Goal: Book appointment/travel/reservation

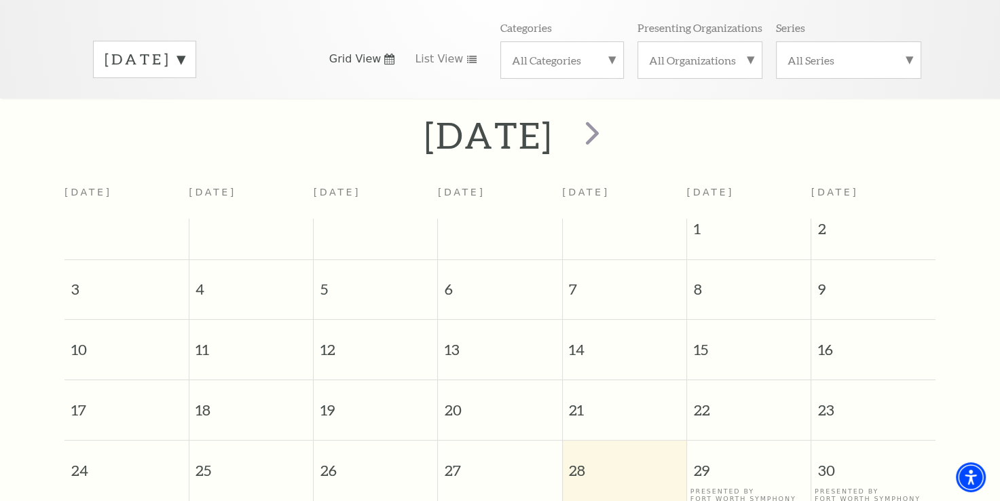
scroll to position [187, 0]
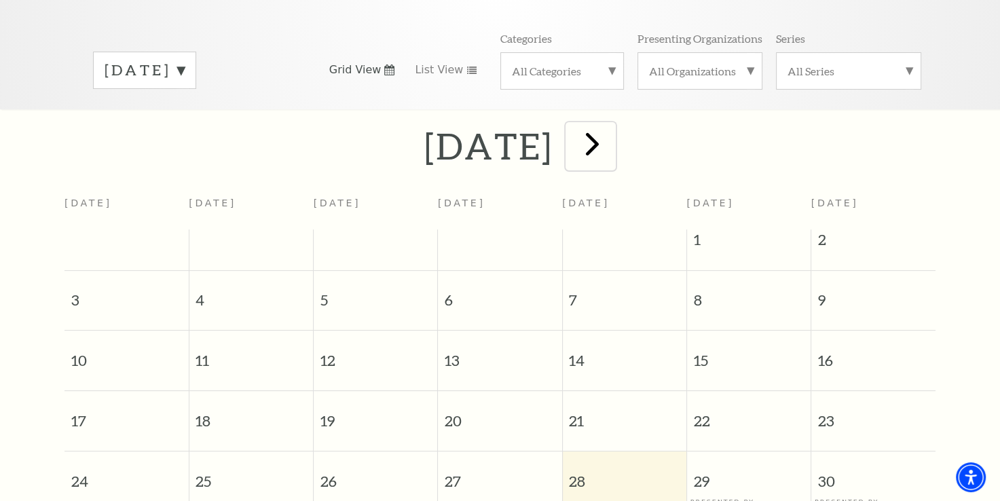
click at [612, 132] on span "next" at bounding box center [592, 143] width 39 height 39
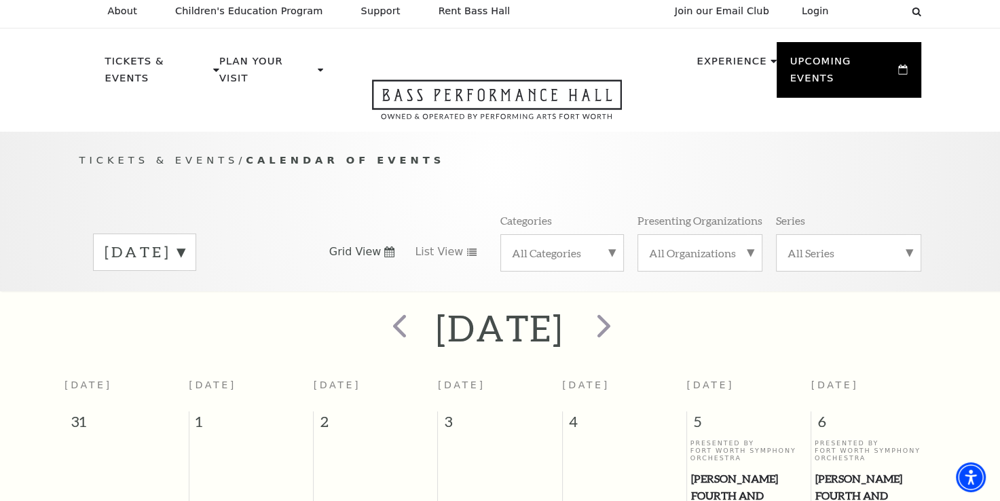
scroll to position [0, 0]
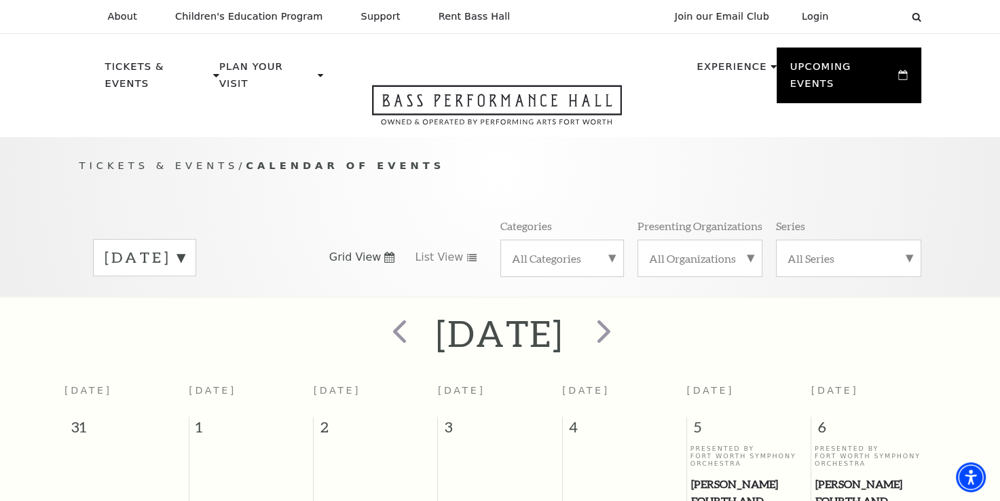
click at [185, 247] on label "[DATE]" at bounding box center [145, 257] width 80 height 21
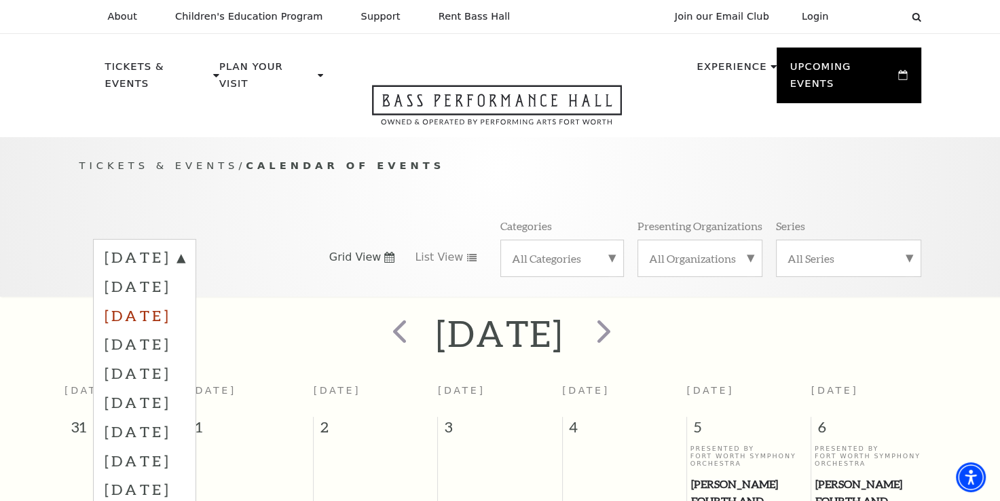
click at [185, 301] on label "[DATE]" at bounding box center [145, 315] width 80 height 29
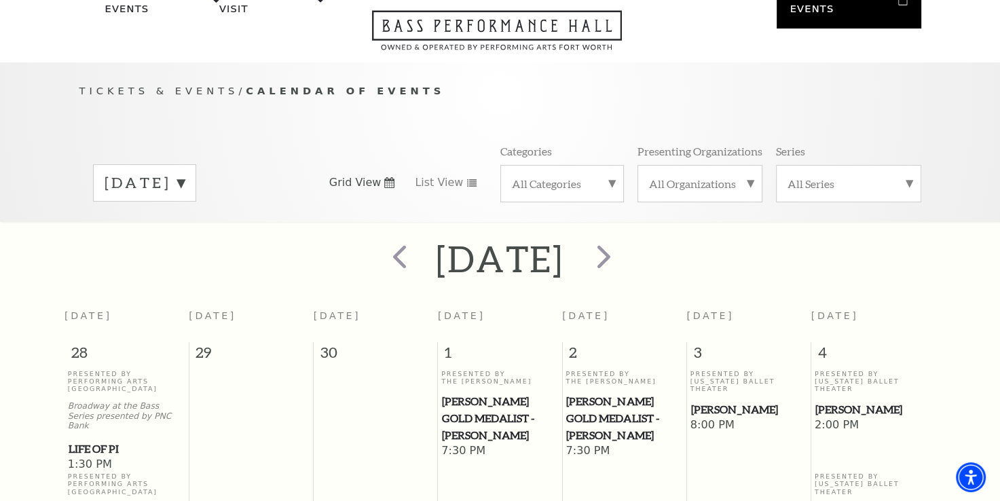
scroll to position [52, 0]
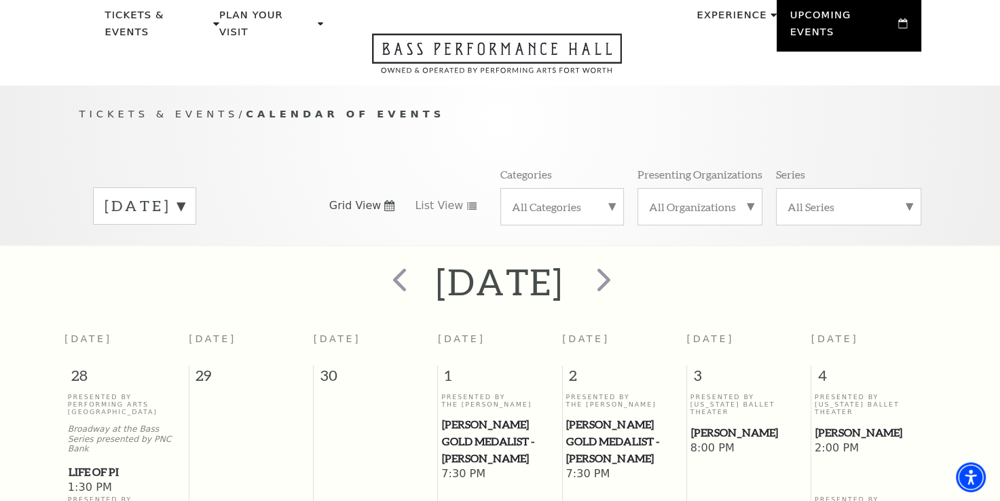
click at [185, 195] on label "[DATE]" at bounding box center [145, 205] width 80 height 21
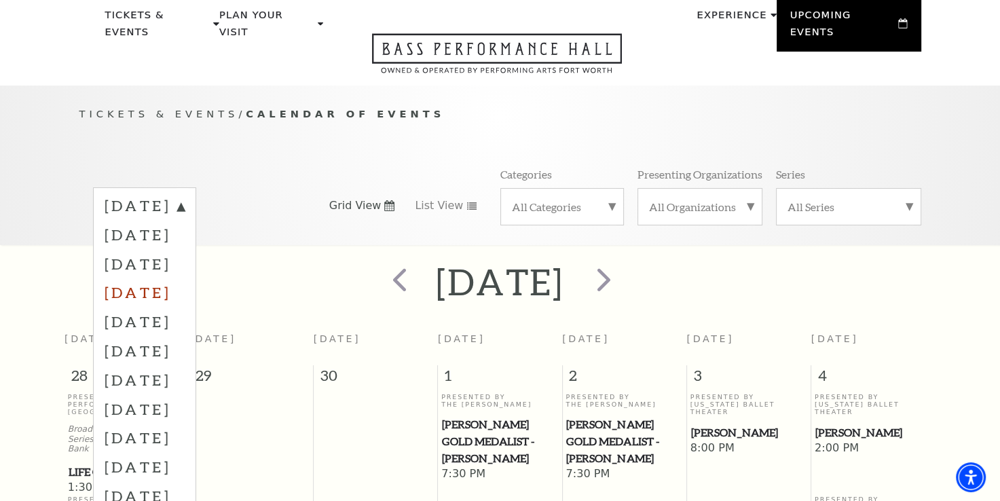
click at [185, 278] on label "[DATE]" at bounding box center [145, 292] width 80 height 29
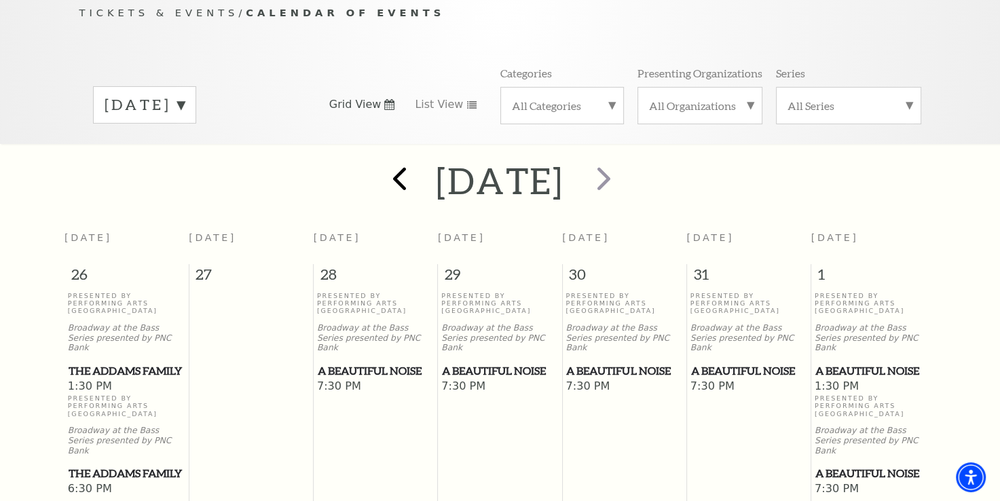
scroll to position [119, 0]
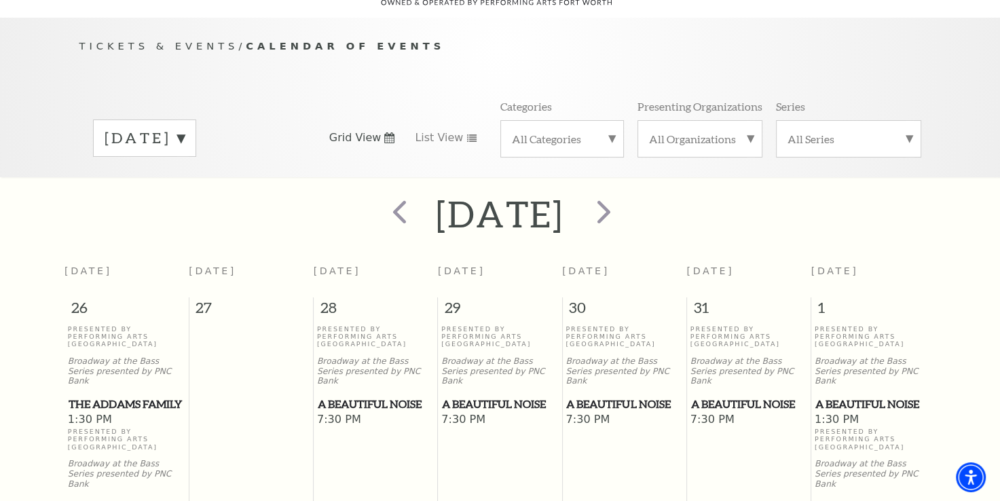
click at [185, 128] on label "[DATE]" at bounding box center [145, 138] width 80 height 21
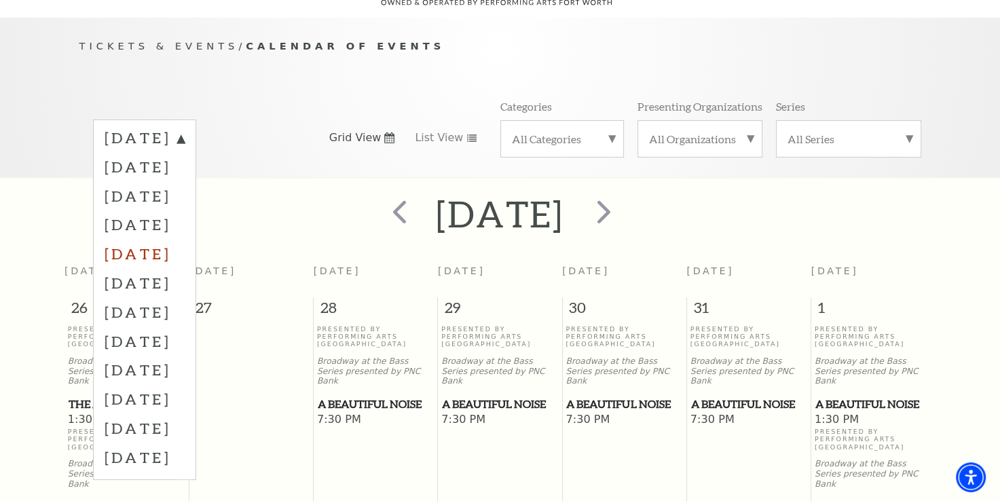
click at [185, 239] on label "[DATE]" at bounding box center [145, 253] width 80 height 29
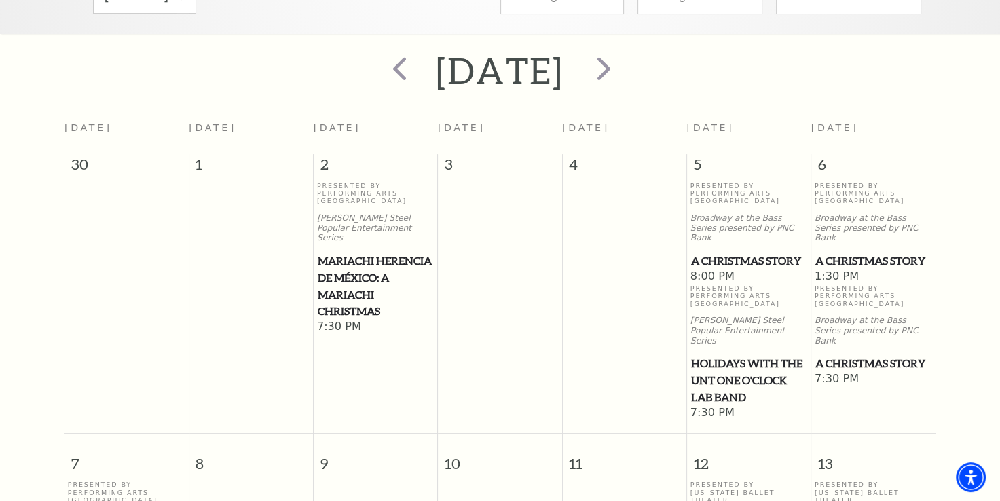
scroll to position [187, 0]
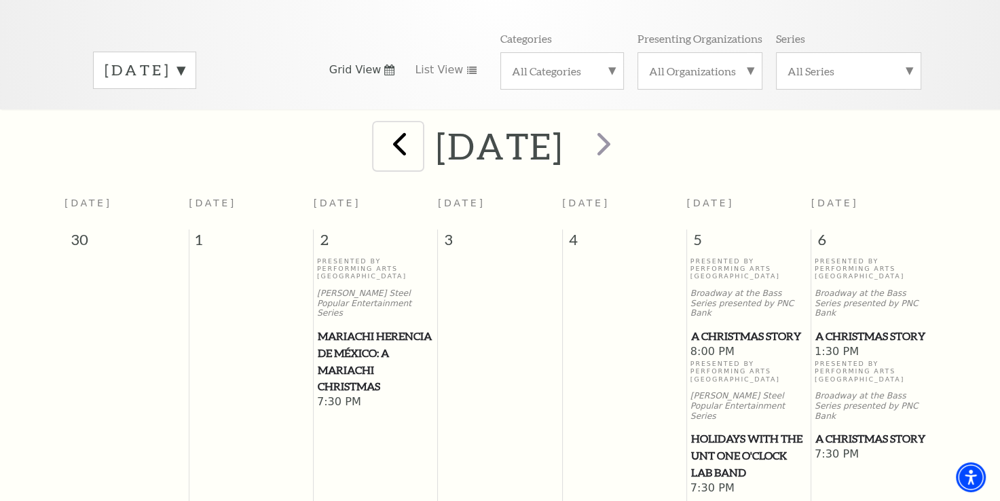
click at [380, 126] on span "prev" at bounding box center [399, 143] width 39 height 39
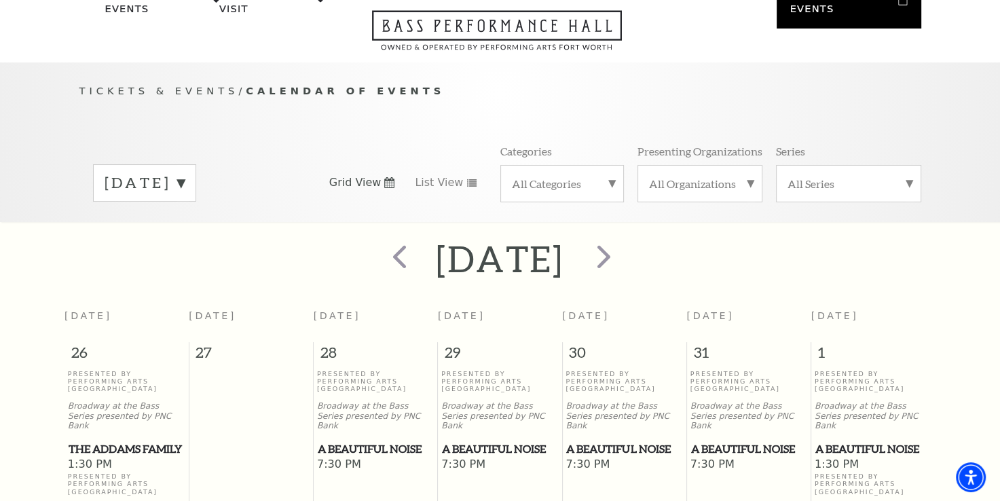
scroll to position [52, 0]
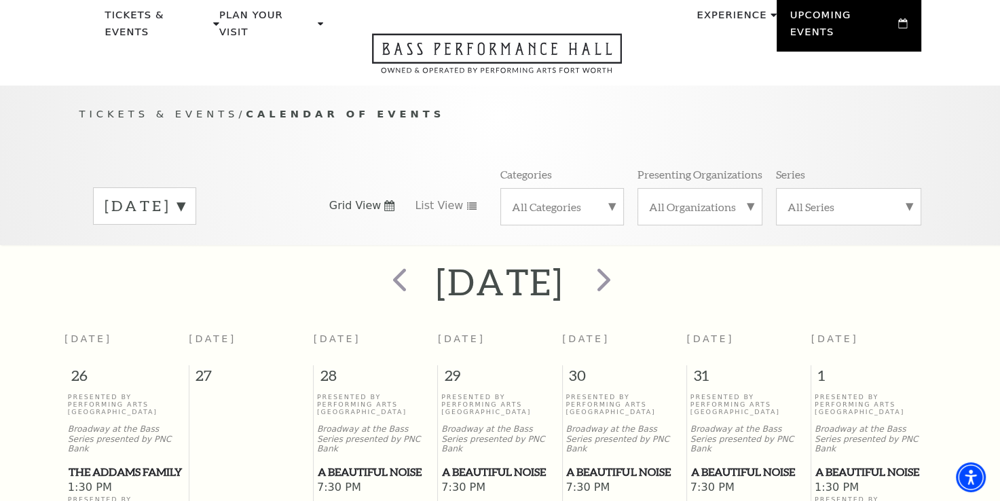
click at [185, 195] on label "[DATE]" at bounding box center [145, 205] width 80 height 21
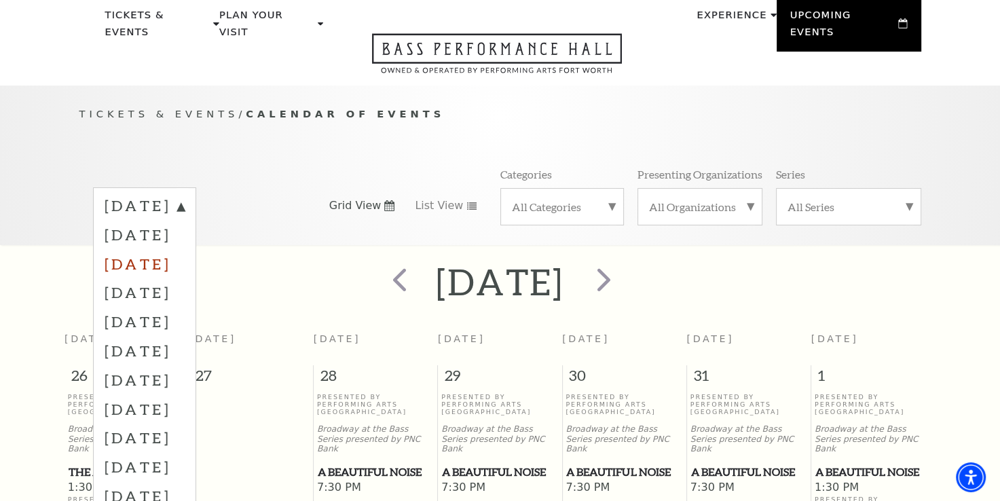
click at [185, 249] on label "[DATE]" at bounding box center [145, 263] width 80 height 29
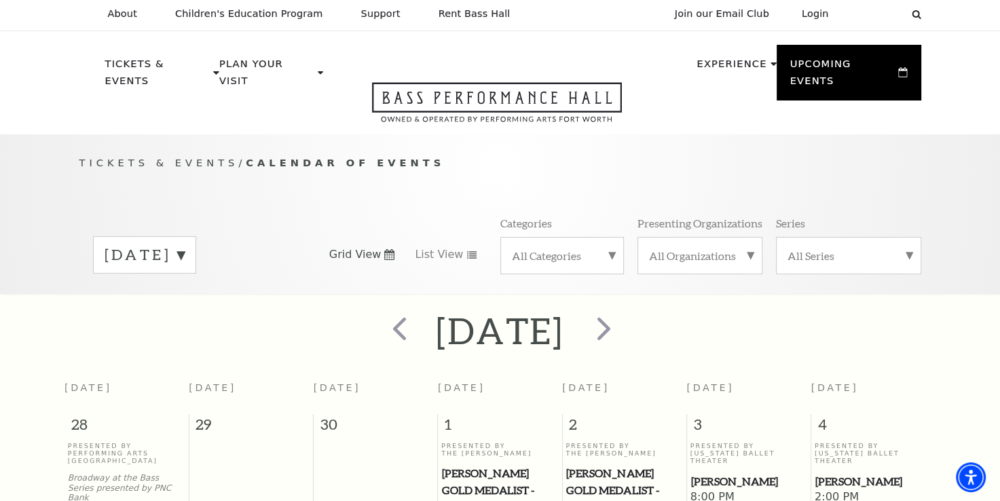
scroll to position [0, 0]
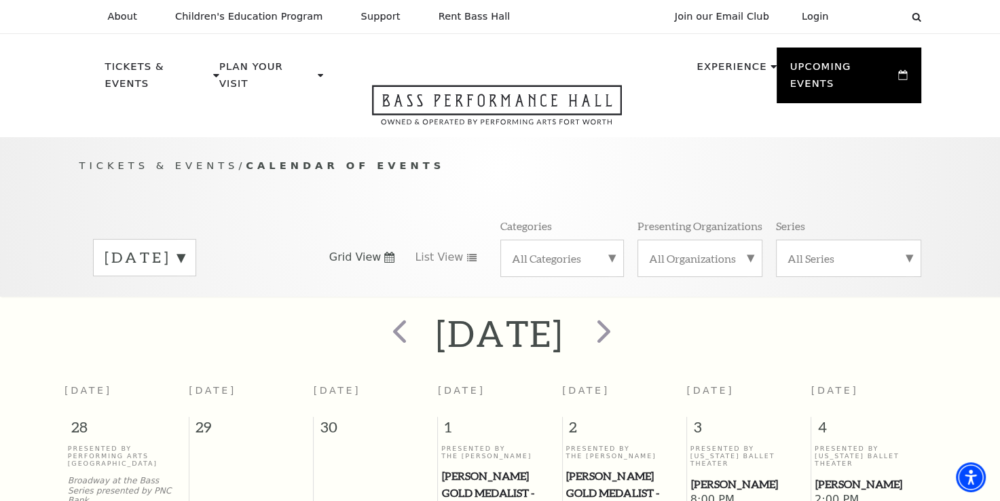
click at [185, 247] on label "[DATE]" at bounding box center [145, 257] width 80 height 21
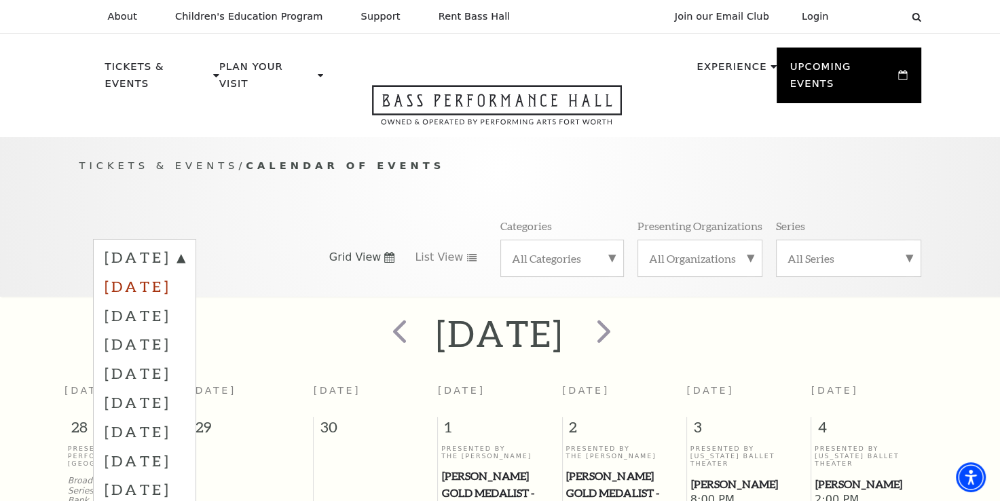
click at [185, 271] on label "[DATE]" at bounding box center [145, 285] width 80 height 29
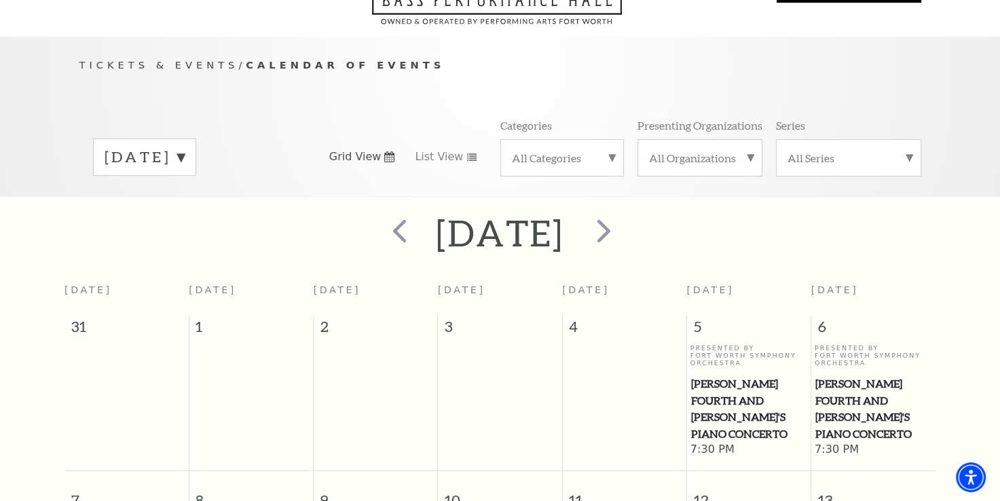
scroll to position [68, 0]
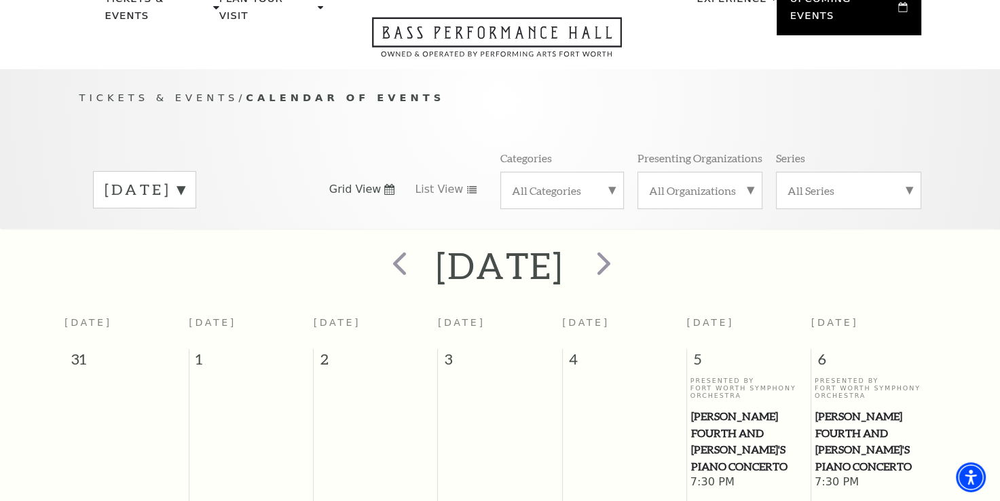
click at [185, 179] on label "[DATE]" at bounding box center [145, 189] width 80 height 21
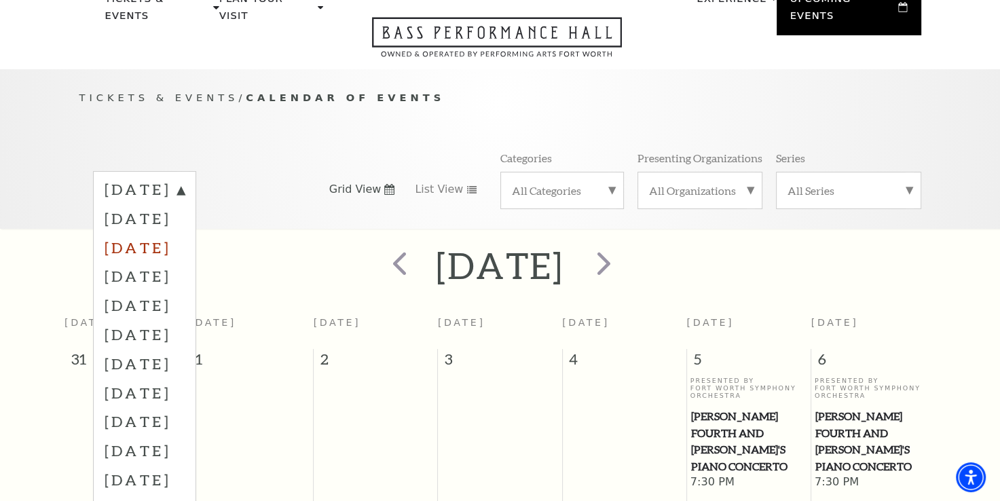
click at [185, 233] on label "[DATE]" at bounding box center [145, 247] width 80 height 29
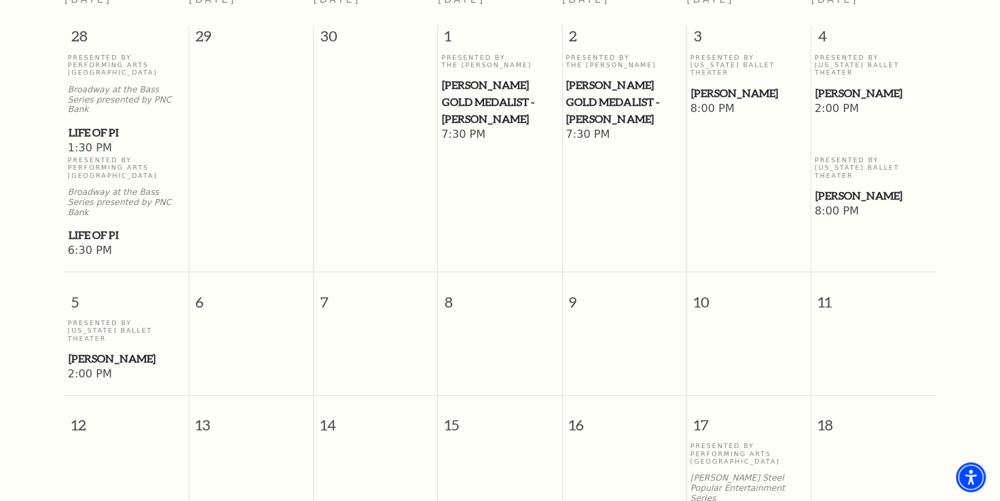
scroll to position [0, 0]
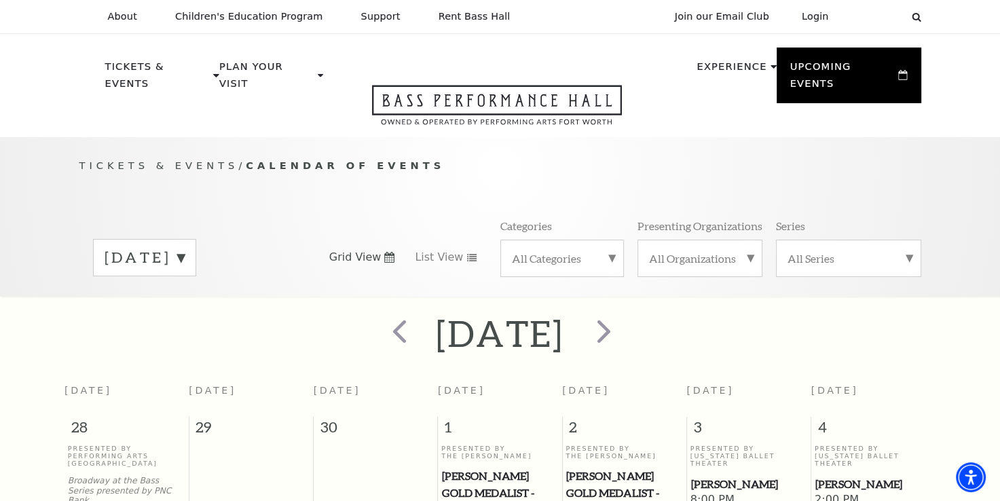
click at [185, 247] on label "[DATE]" at bounding box center [145, 257] width 80 height 21
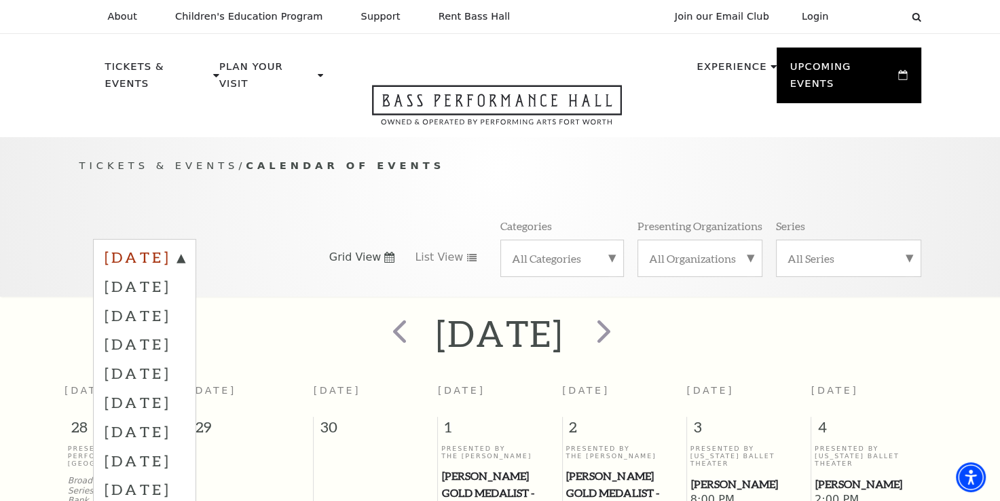
click at [185, 247] on label "[DATE]" at bounding box center [145, 259] width 80 height 24
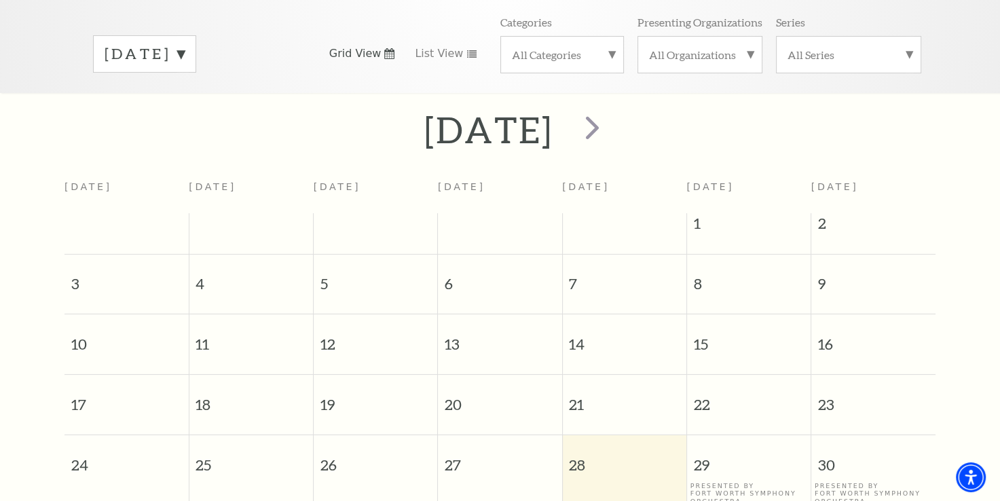
scroll to position [119, 0]
